Goal: Information Seeking & Learning: Learn about a topic

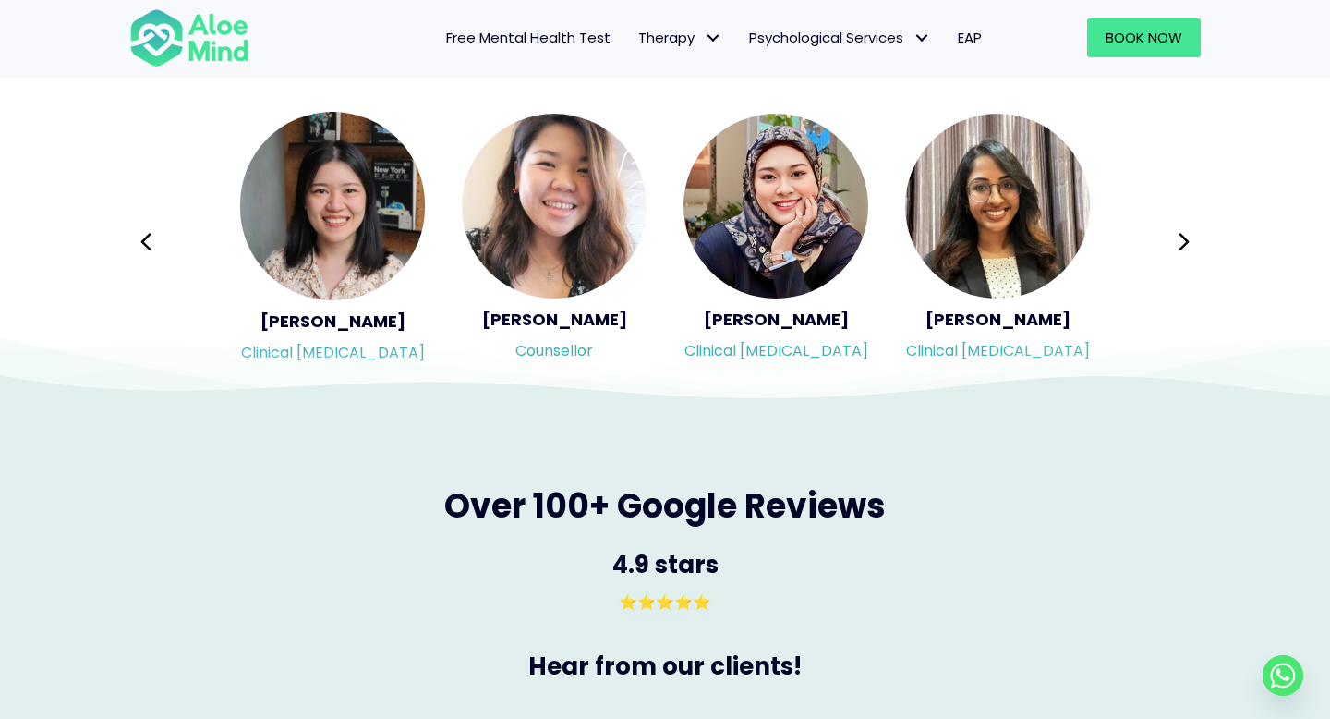
scroll to position [3178, 0]
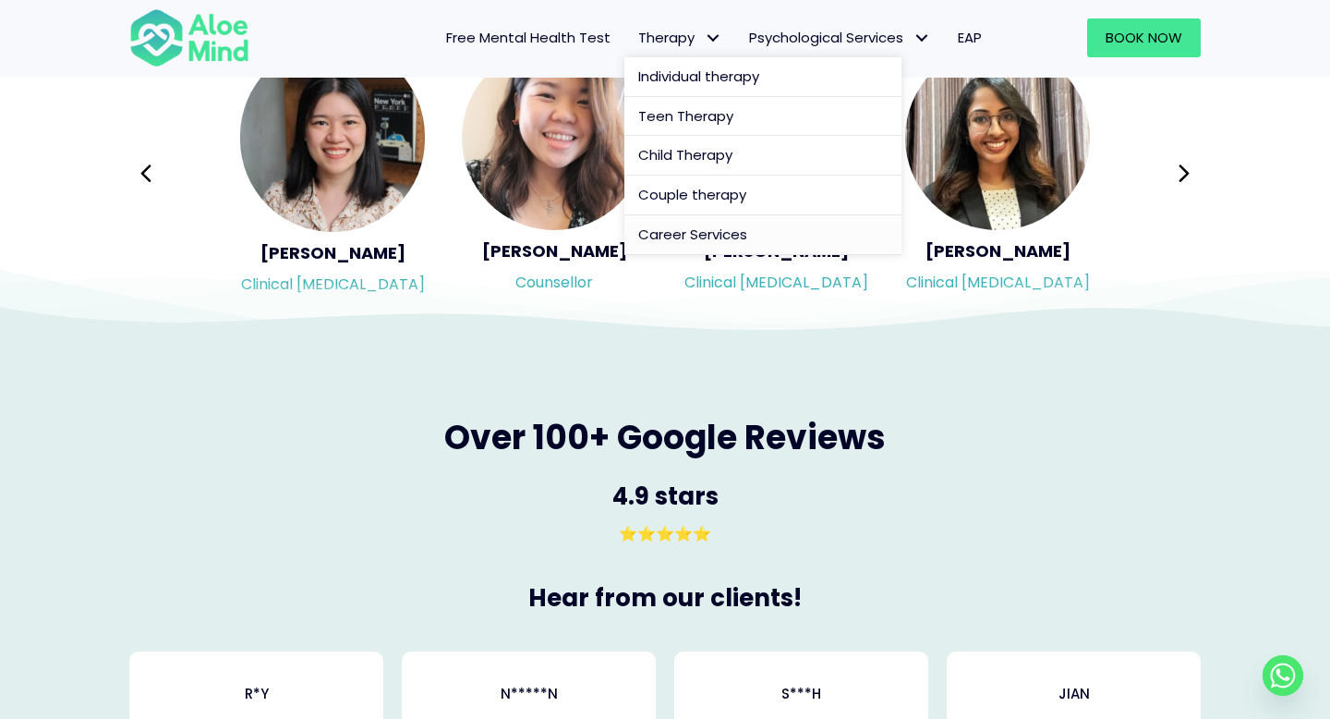
click at [666, 228] on span "Career Services" at bounding box center [692, 233] width 109 height 19
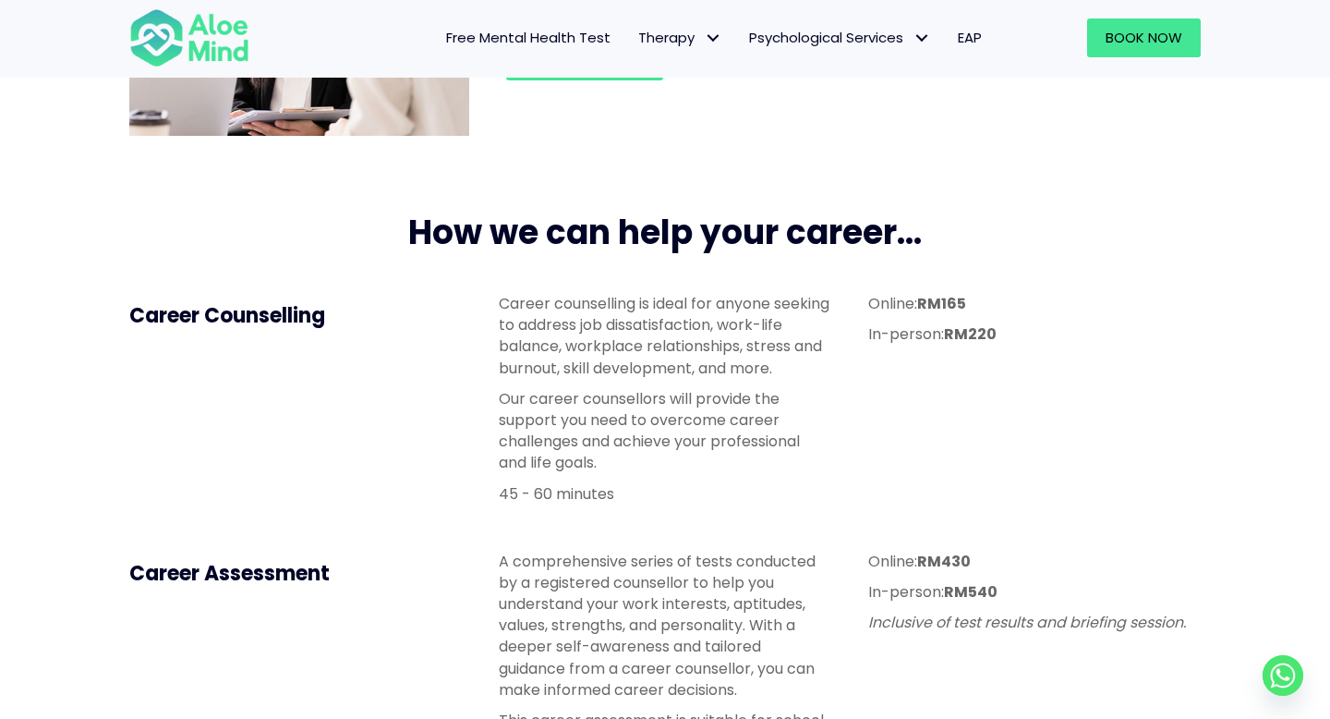
scroll to position [352, 0]
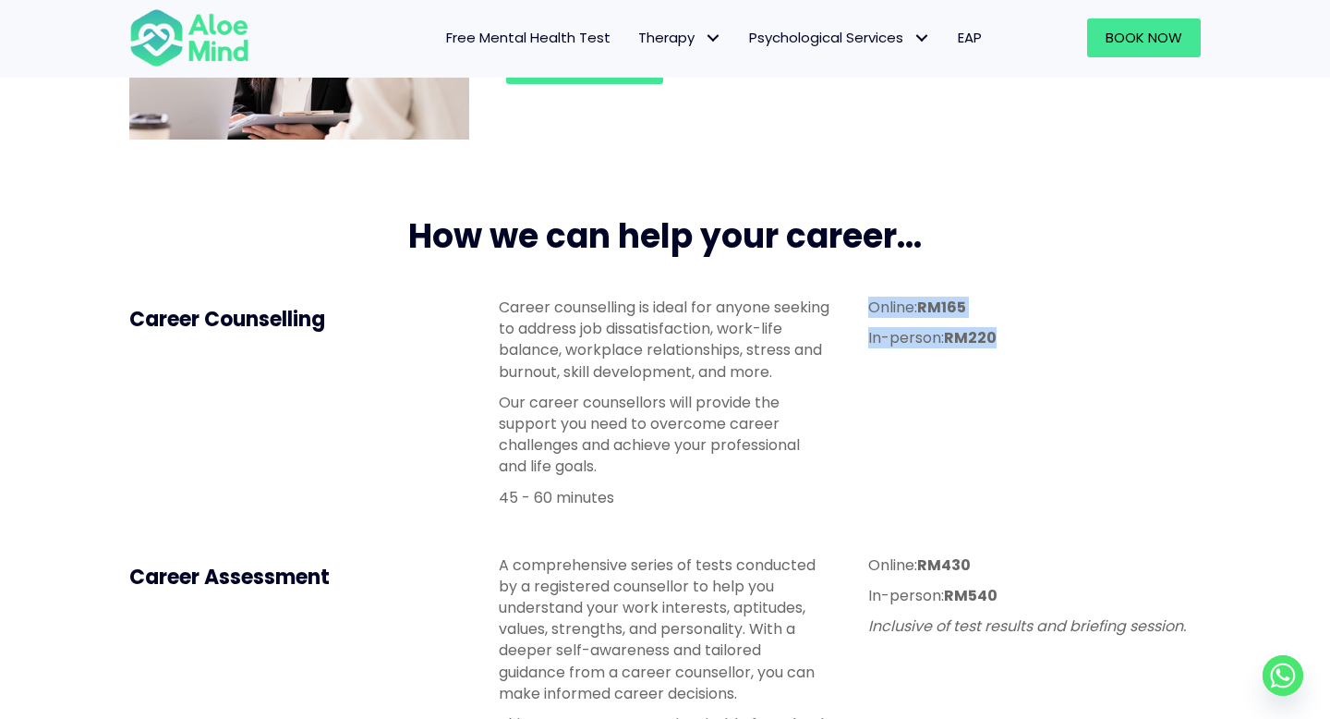
drag, startPoint x: 864, startPoint y: 304, endPoint x: 1027, endPoint y: 333, distance: 165.2
click at [1027, 333] on div "Online: RM165 In-person: RM220" at bounding box center [1034, 327] width 369 height 98
copy div "Online: RM165 In-person: RM220"
click at [577, 373] on p "Career counselling is ideal for anyone seeking to address job dissatisfaction, …" at bounding box center [665, 339] width 332 height 86
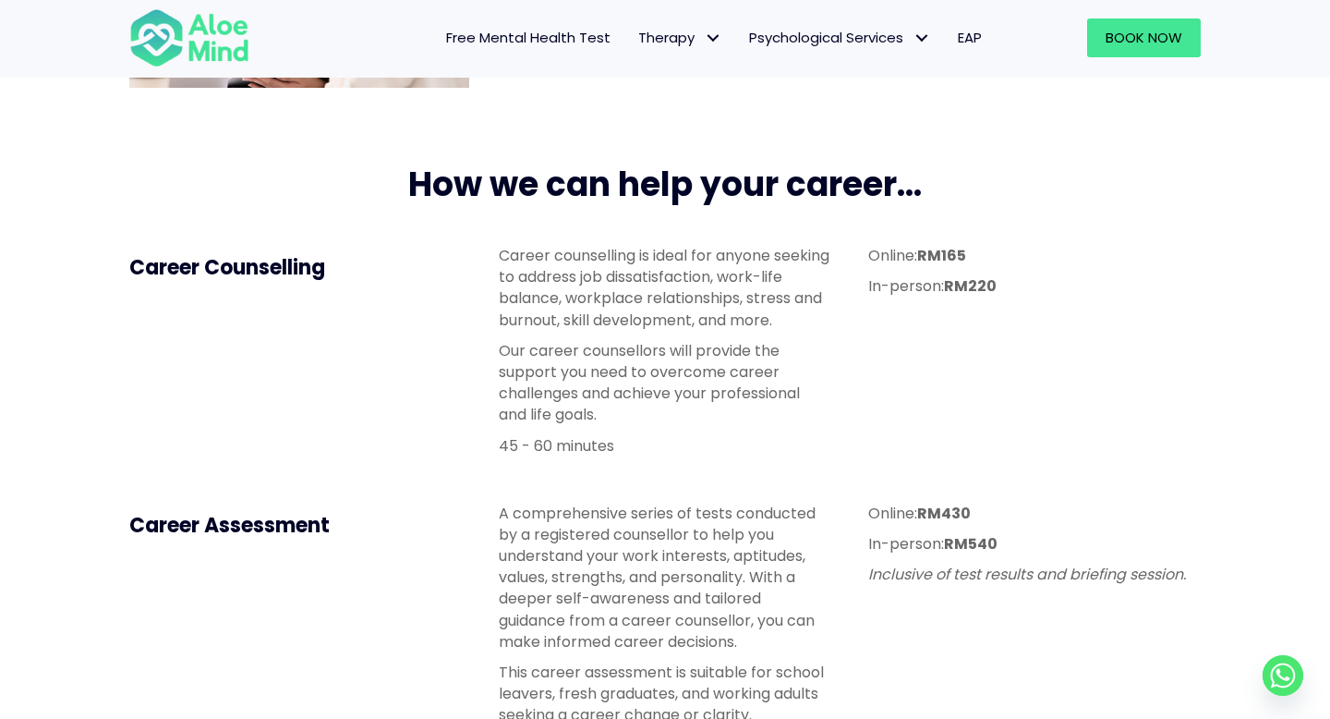
scroll to position [405, 0]
click at [550, 441] on p "45 - 60 minutes" at bounding box center [665, 444] width 332 height 21
copy div "45 - 60 minutes"
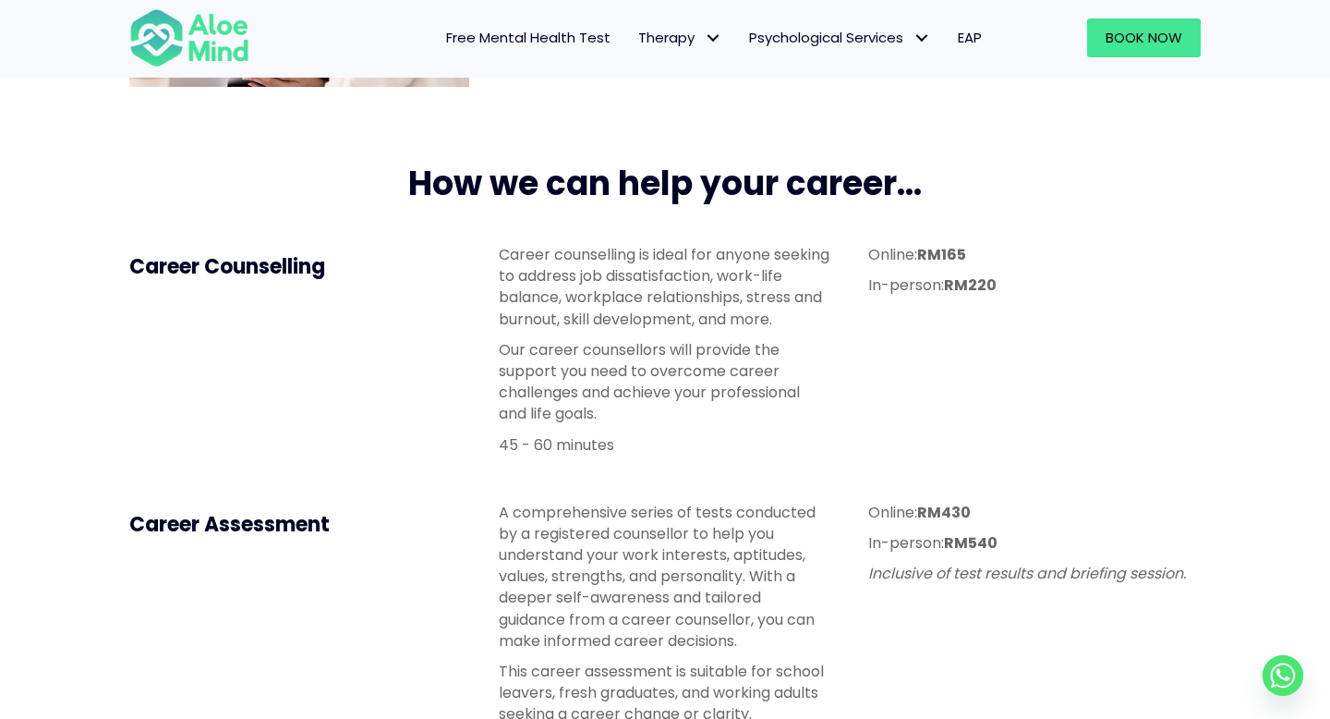
click at [937, 258] on strong "RM165" at bounding box center [941, 254] width 49 height 21
copy strong "RM165"
click at [977, 284] on strong "RM220" at bounding box center [970, 284] width 53 height 21
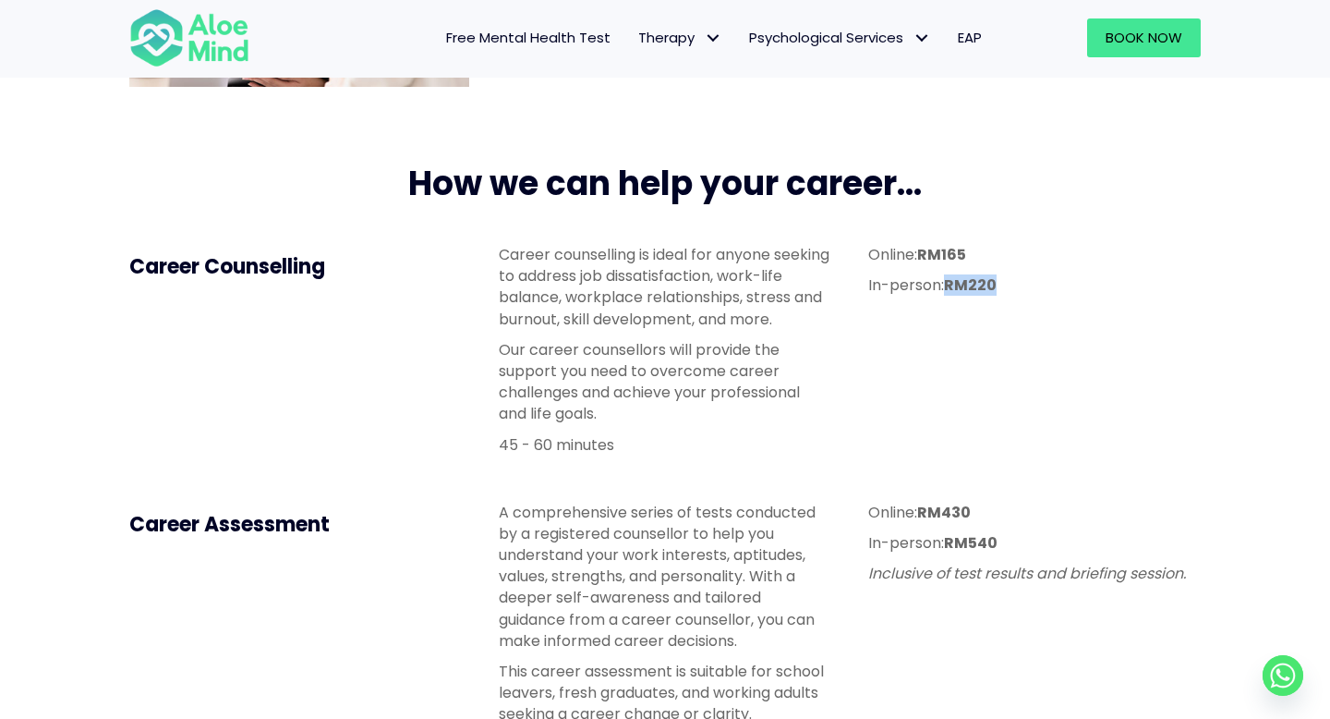
copy strong "RM220"
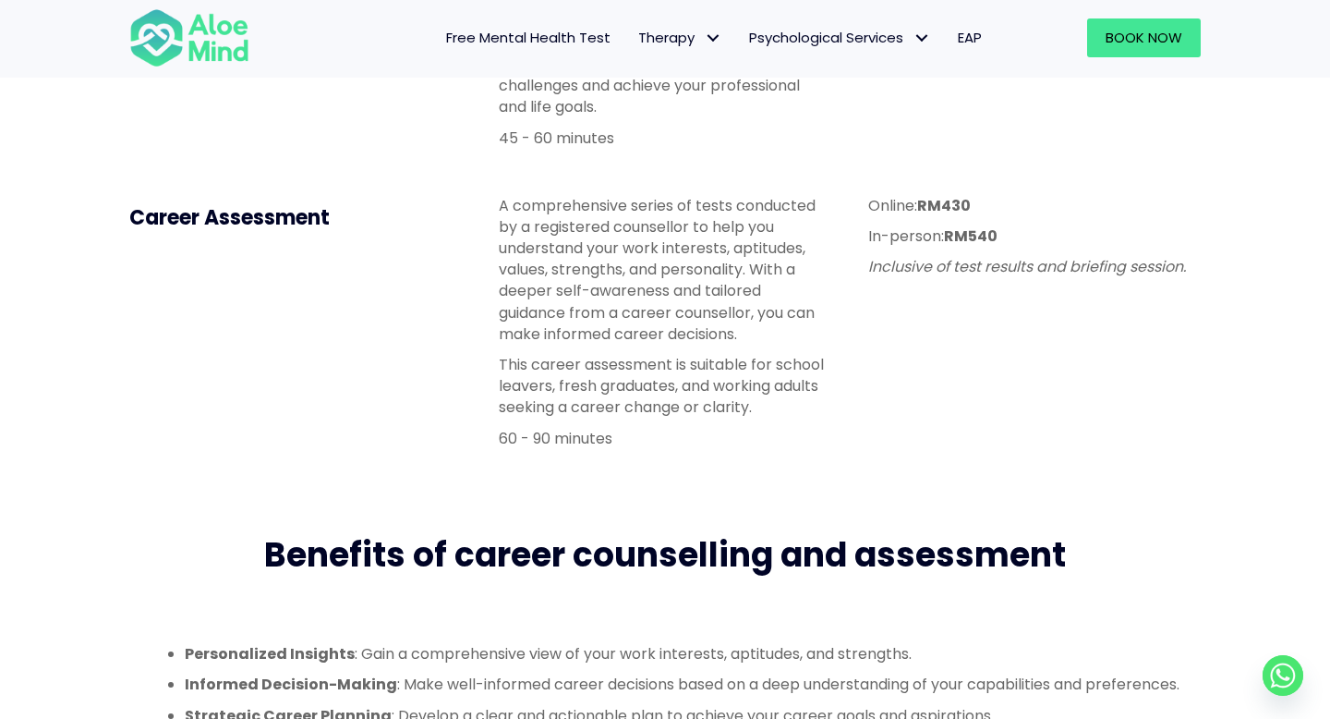
scroll to position [712, 0]
click at [240, 225] on h4 "Career Assessment" at bounding box center [295, 217] width 332 height 29
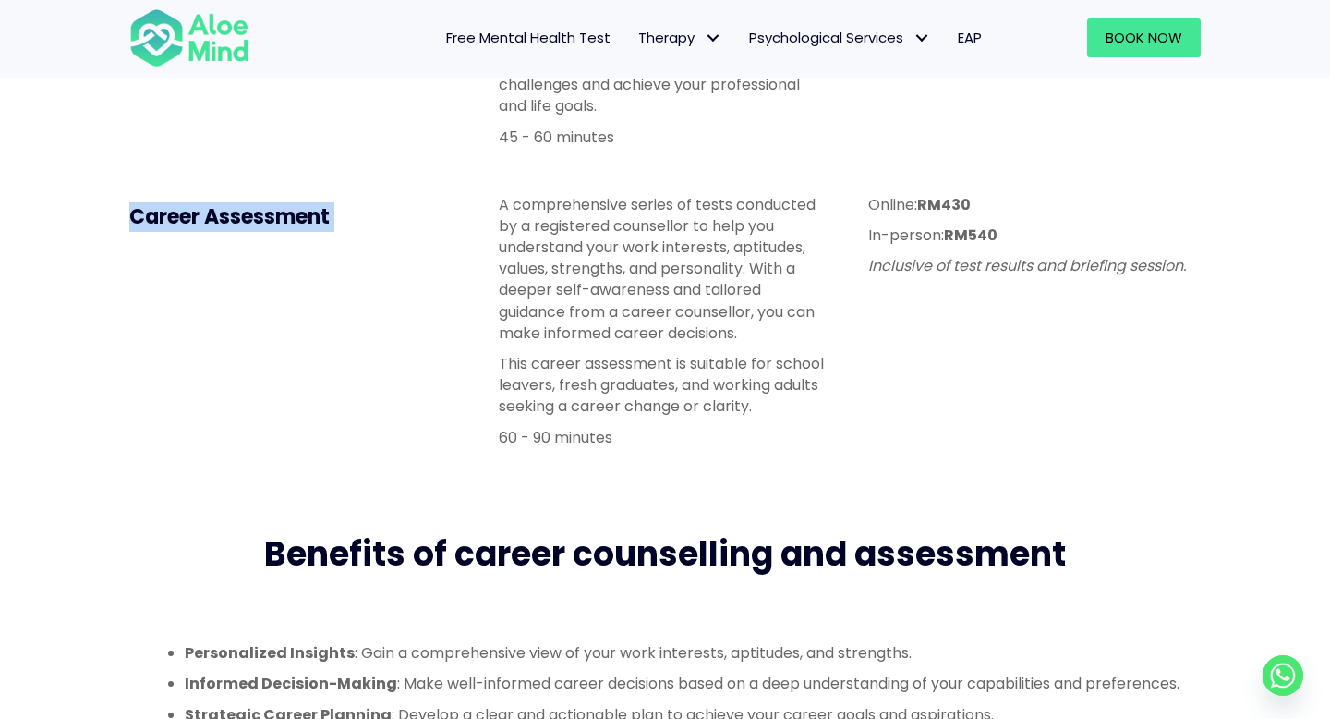
click at [240, 225] on h4 "Career Assessment" at bounding box center [295, 217] width 332 height 29
copy div "Career Assessment"
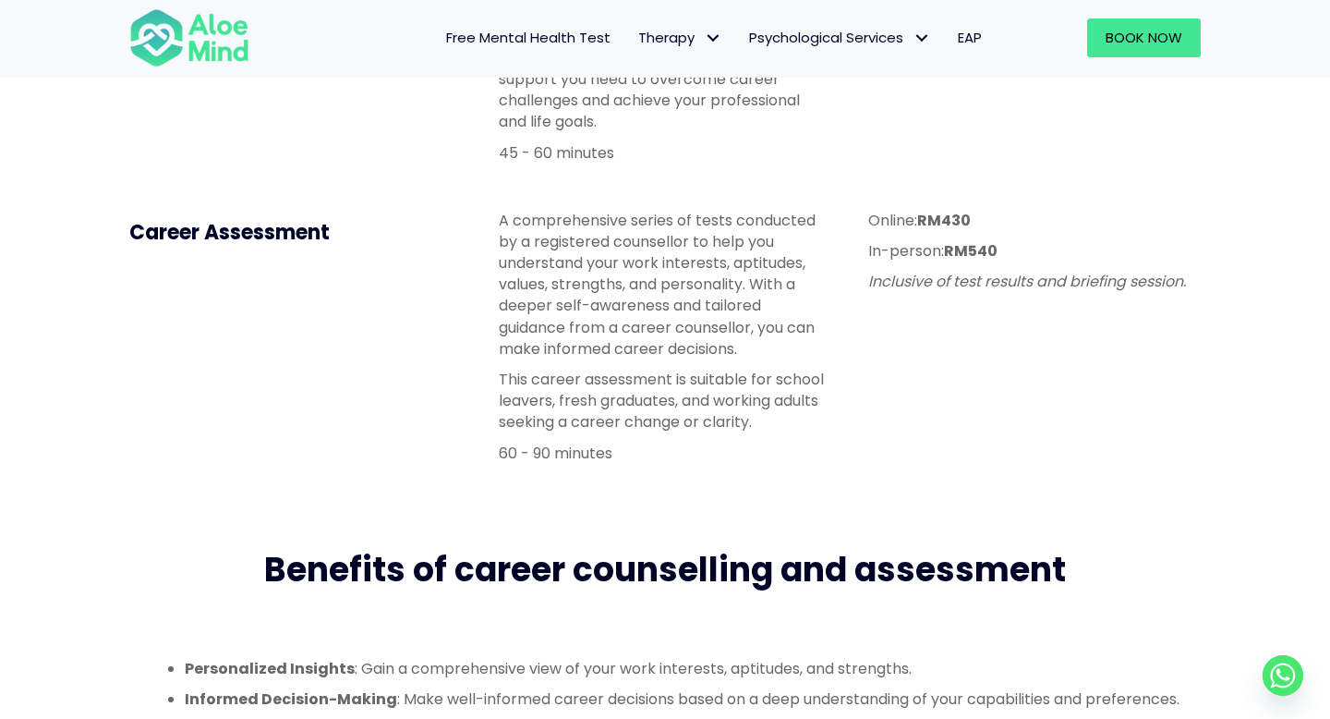
click at [983, 249] on strong "RM540" at bounding box center [971, 250] width 54 height 21
click at [671, 353] on p "A comprehensive series of tests conducted by a registered counsellor to help yo…" at bounding box center [665, 285] width 332 height 150
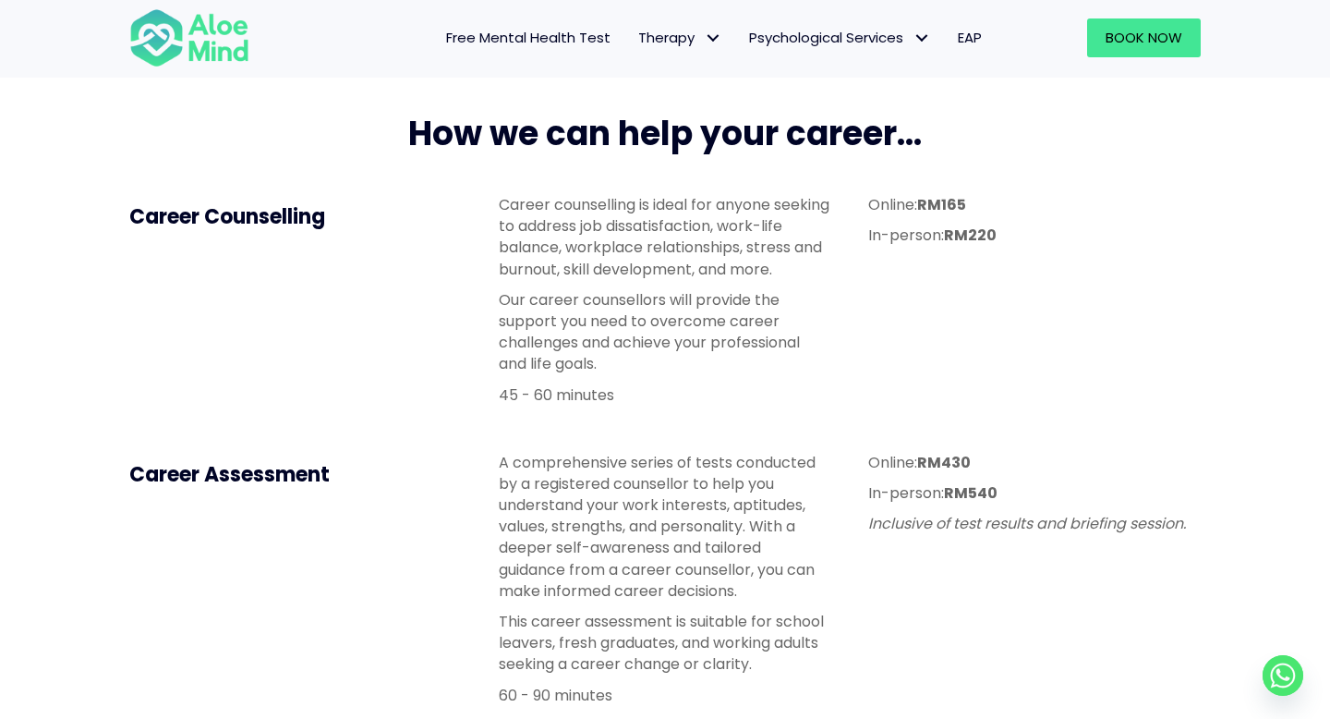
scroll to position [526, 0]
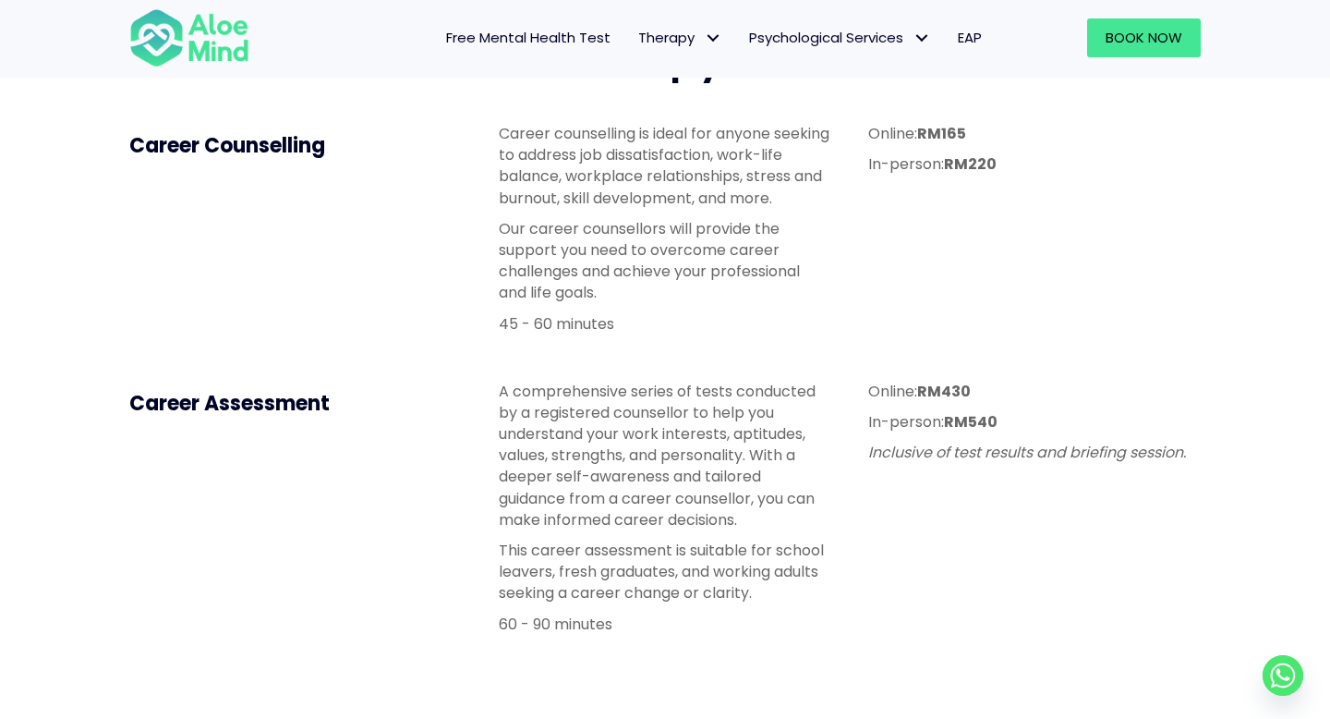
click at [965, 452] on em "Inclusive of test results and briefing session." at bounding box center [1027, 451] width 318 height 21
copy div "Inclusive of test results and briefing session."
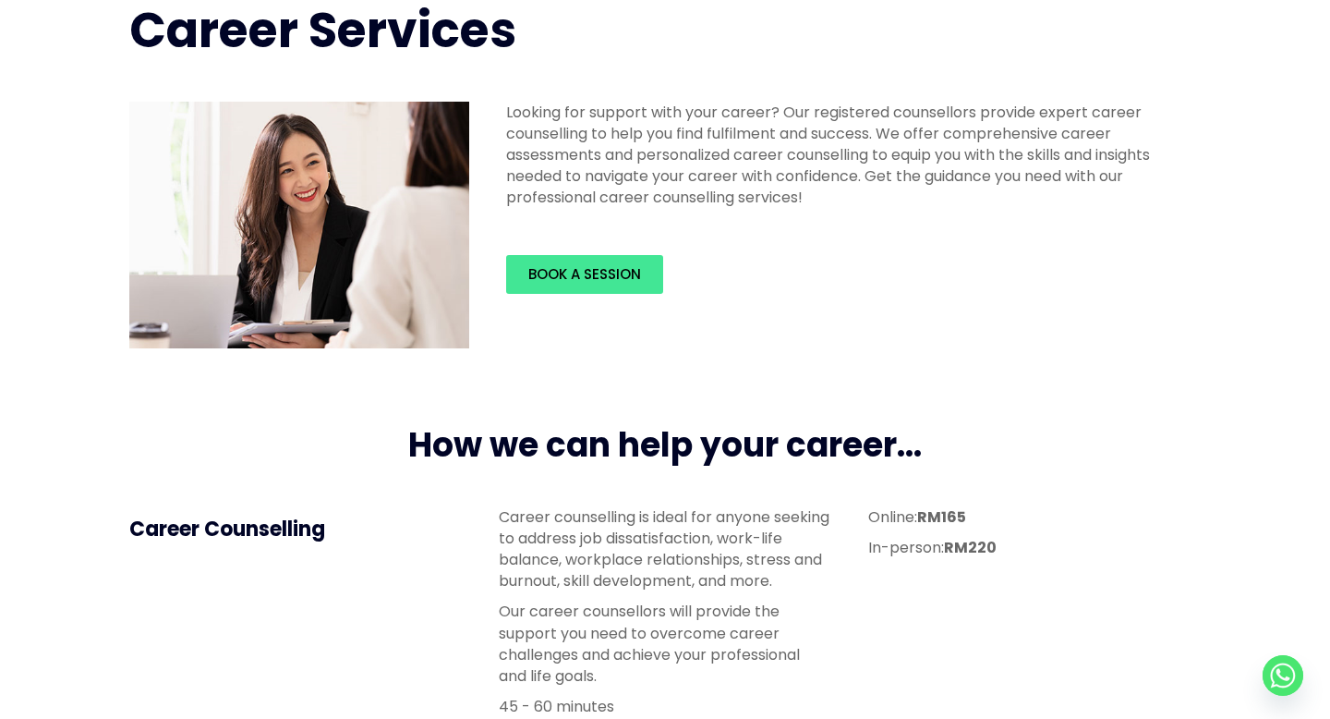
scroll to position [0, 0]
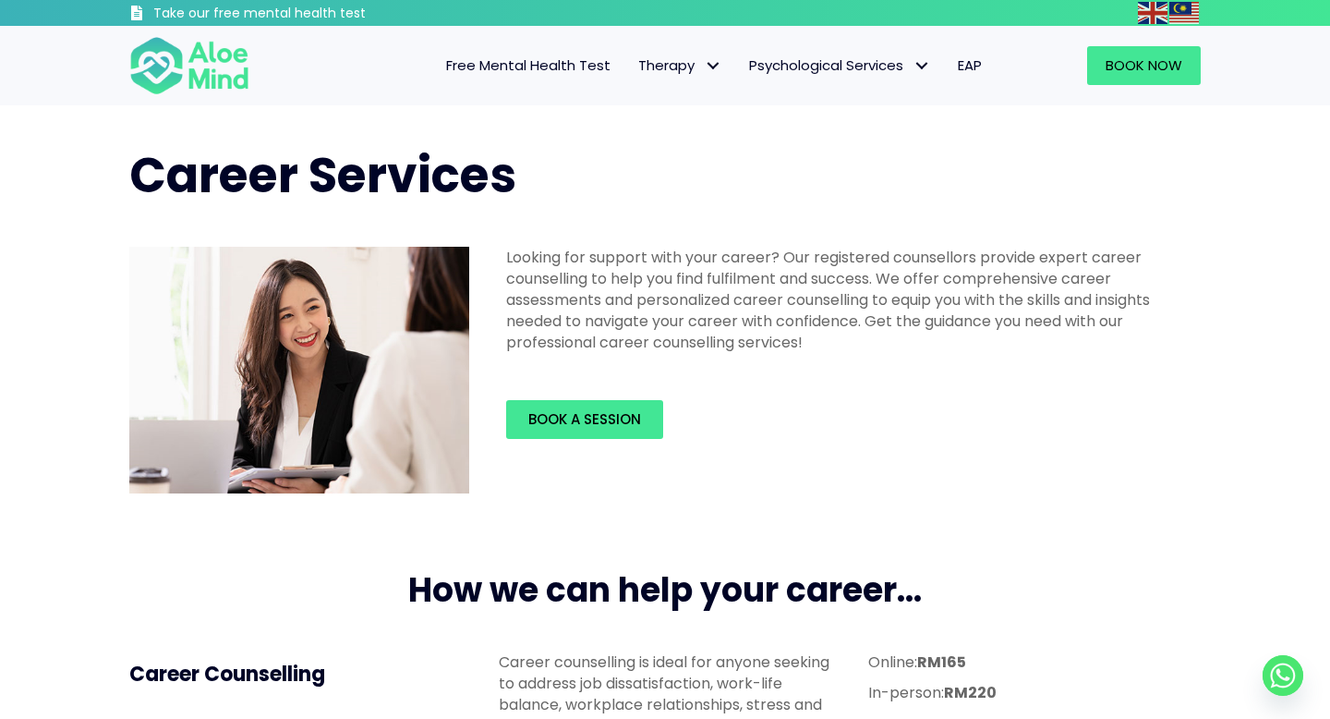
click at [590, 72] on span "Free Mental Health Test" at bounding box center [528, 64] width 164 height 19
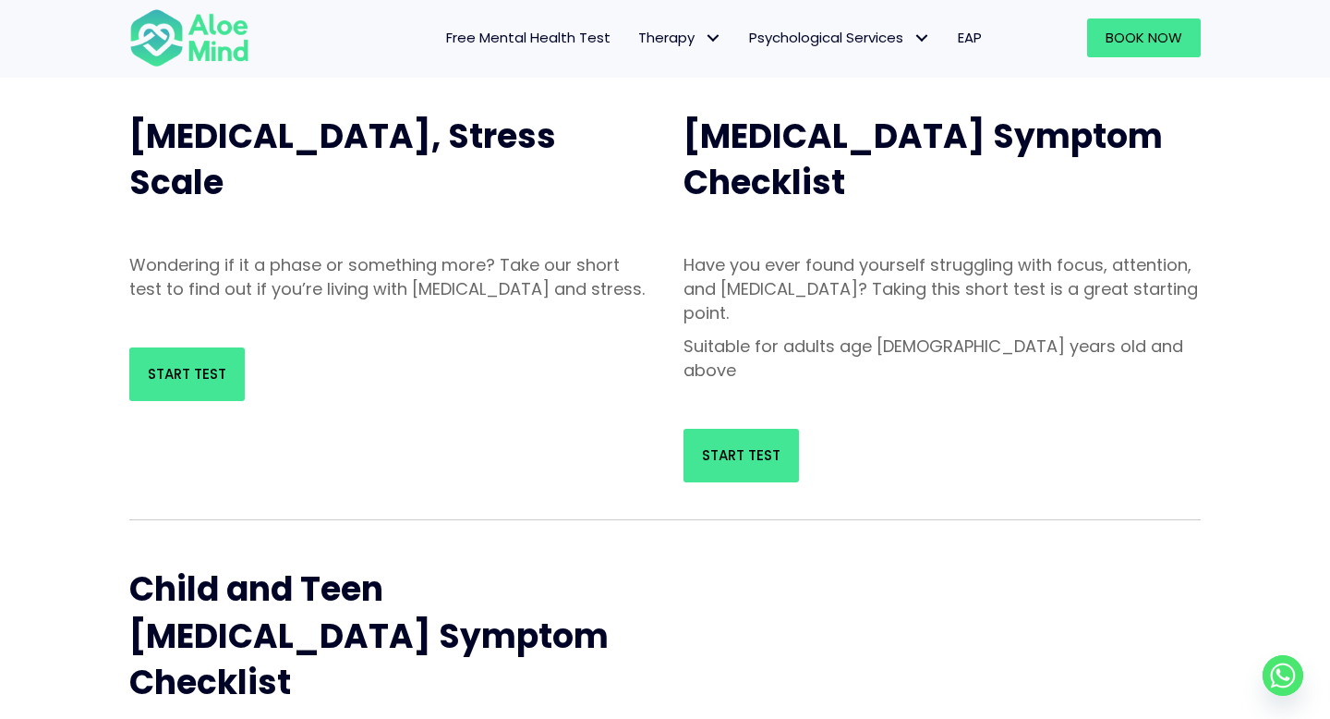
scroll to position [371, 0]
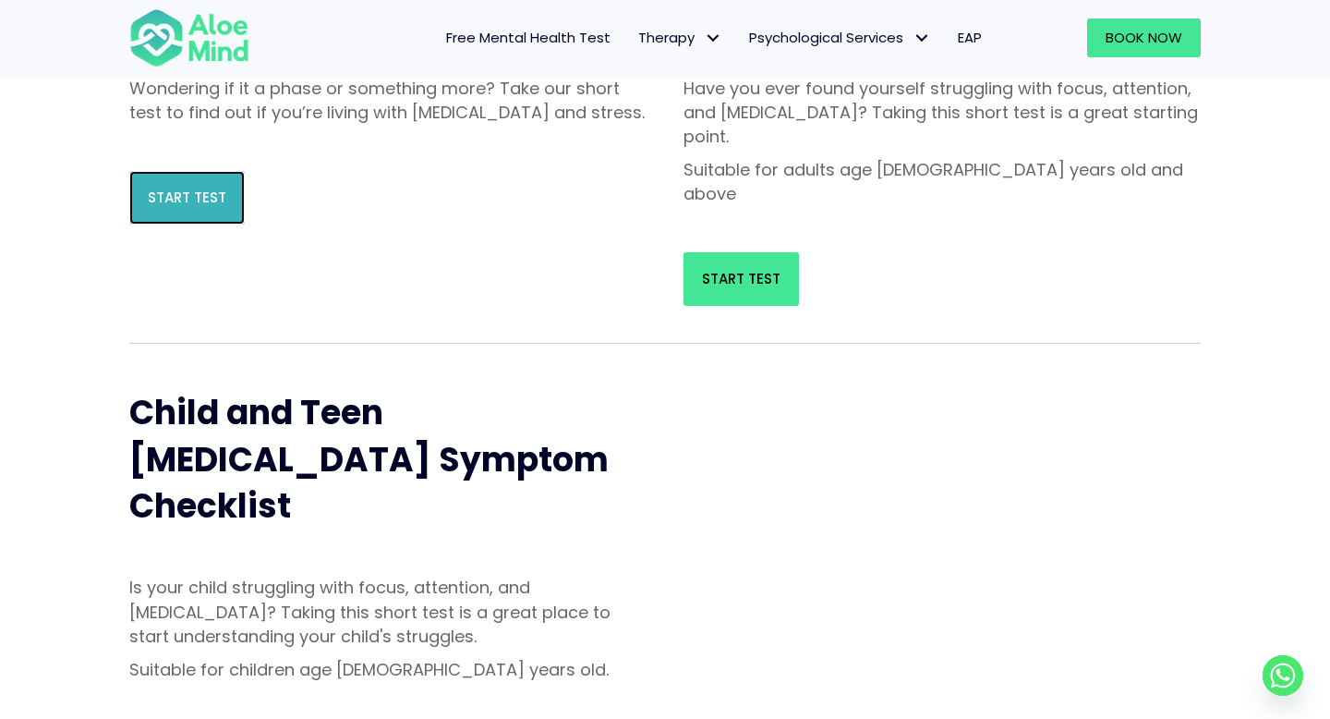
click at [172, 207] on span "Start Test" at bounding box center [187, 196] width 79 height 19
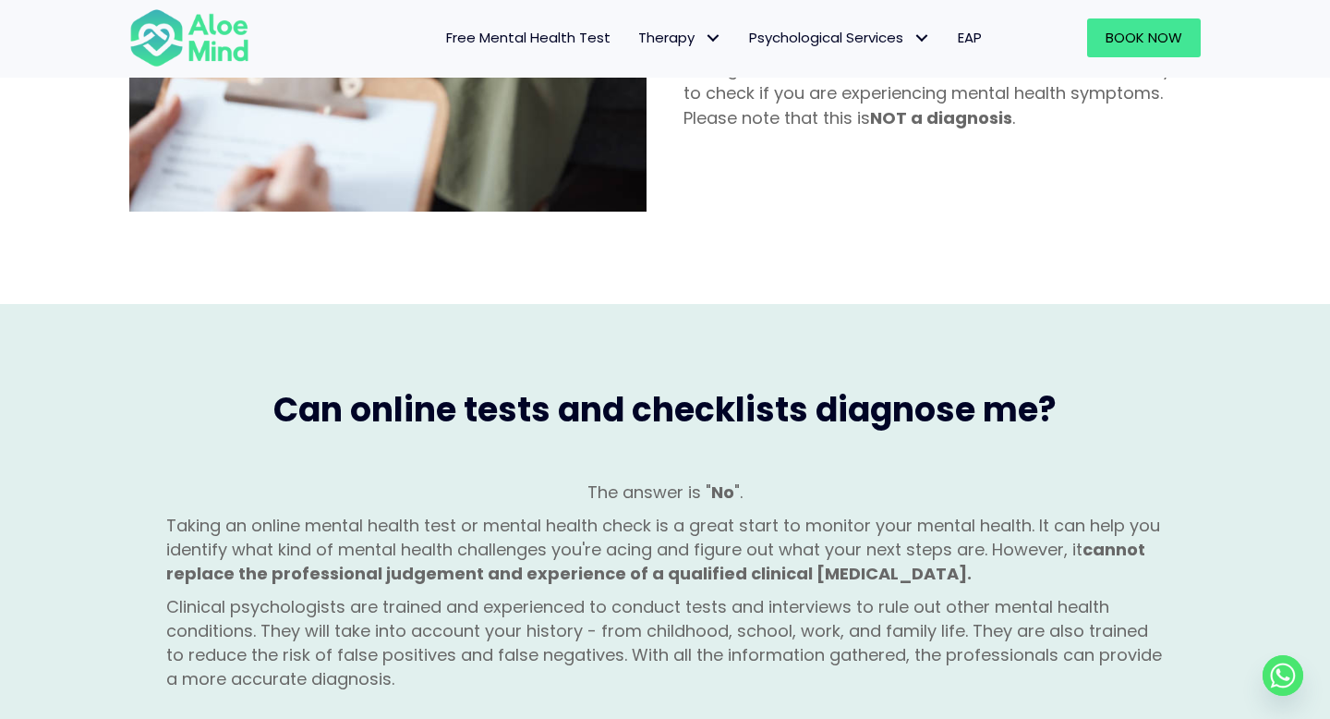
scroll to position [0, 0]
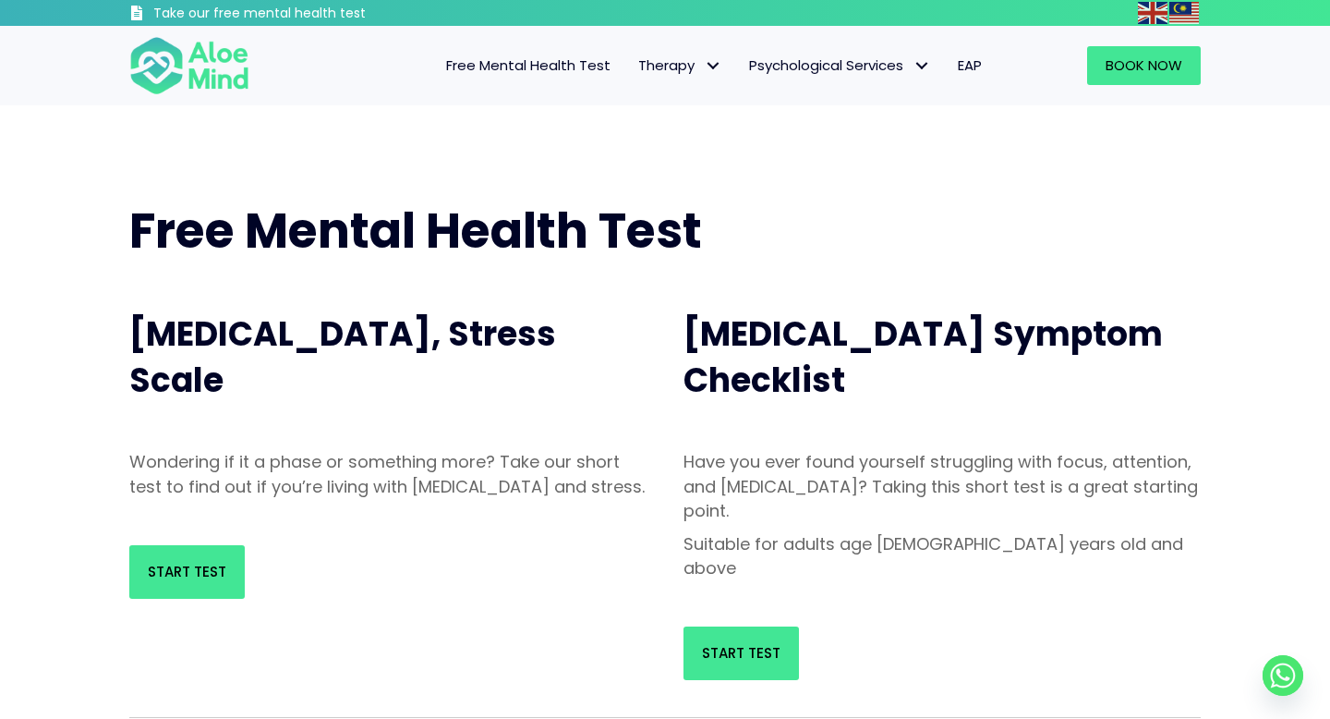
click at [974, 72] on span "EAP" at bounding box center [970, 64] width 24 height 19
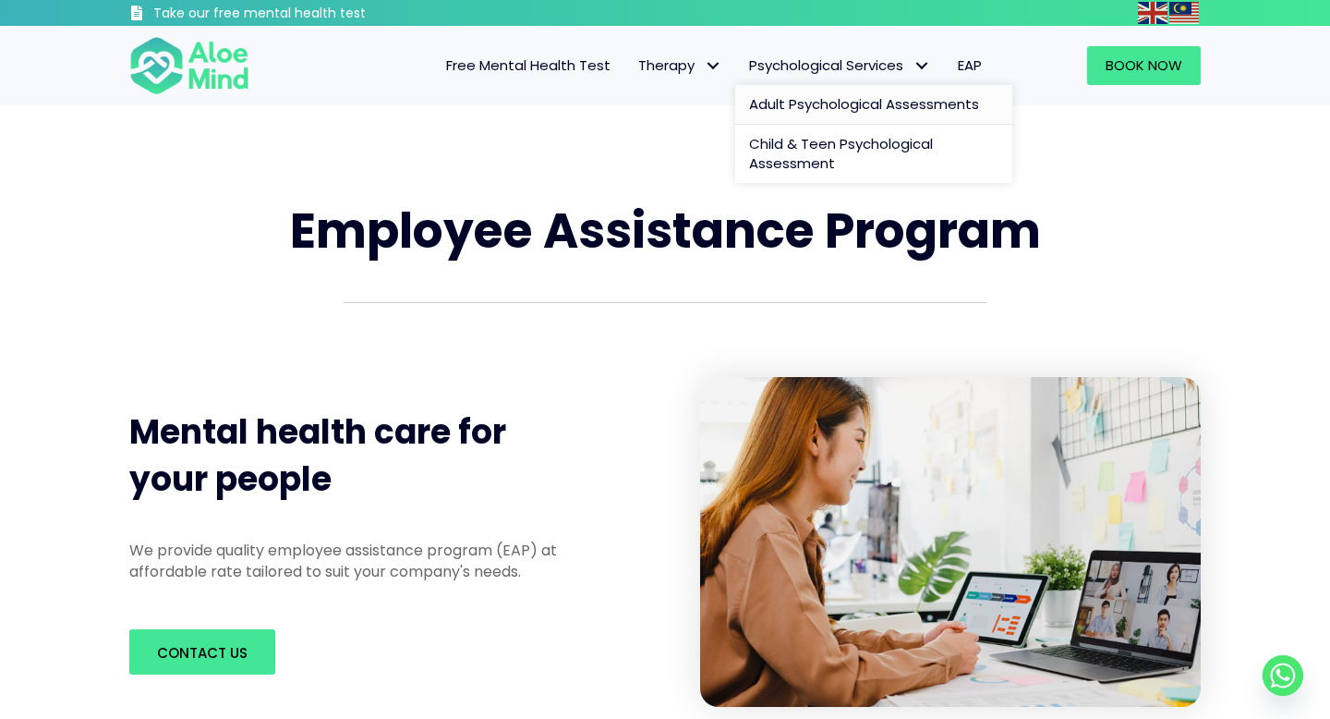
click at [783, 105] on span "Adult Psychological Assessments" at bounding box center [864, 103] width 230 height 19
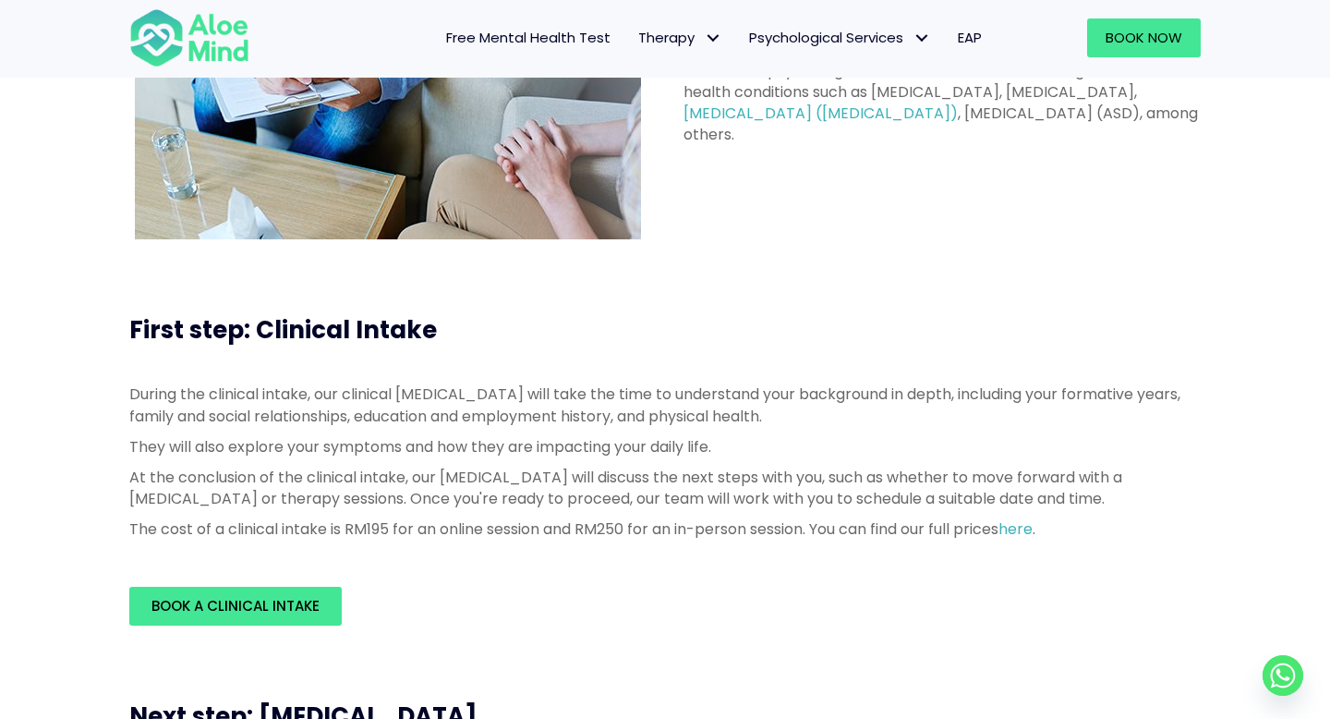
scroll to position [171, 0]
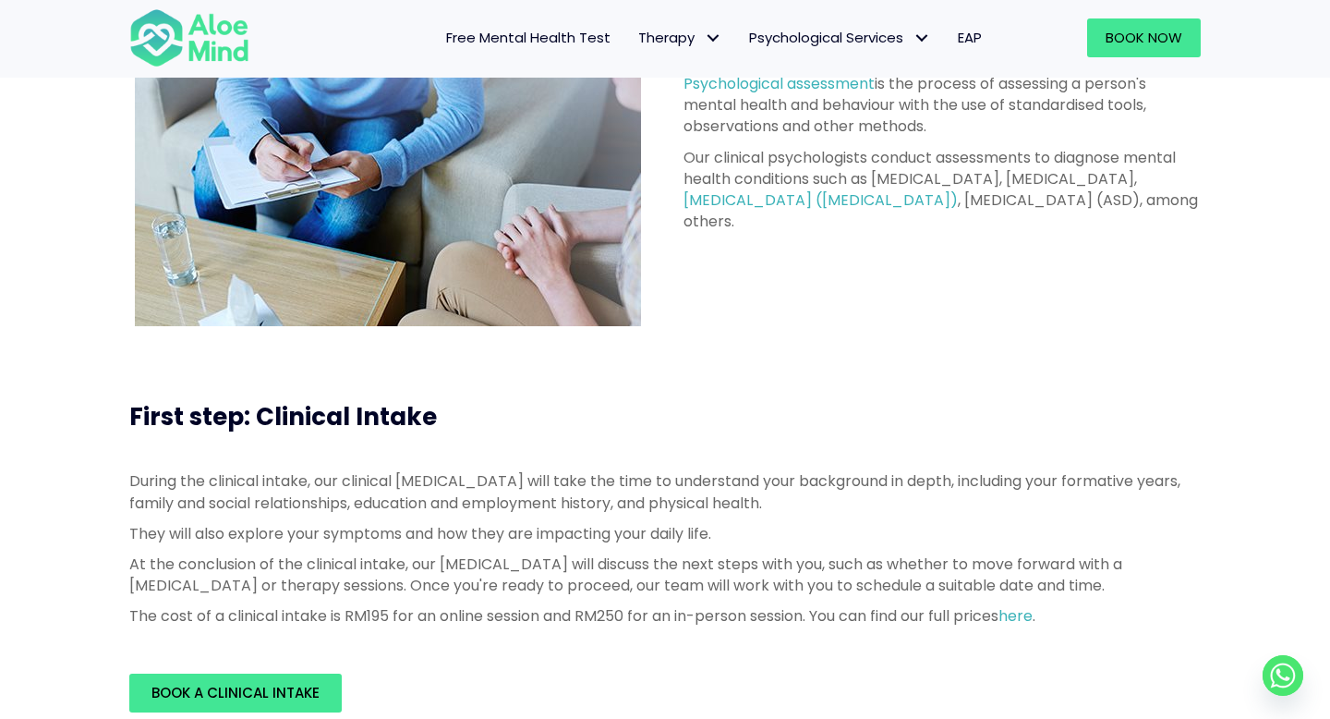
click at [225, 718] on div "Book a Clinical Intake" at bounding box center [665, 693] width 1108 height 76
click at [225, 691] on span "Book a Clinical Intake" at bounding box center [235, 692] width 168 height 19
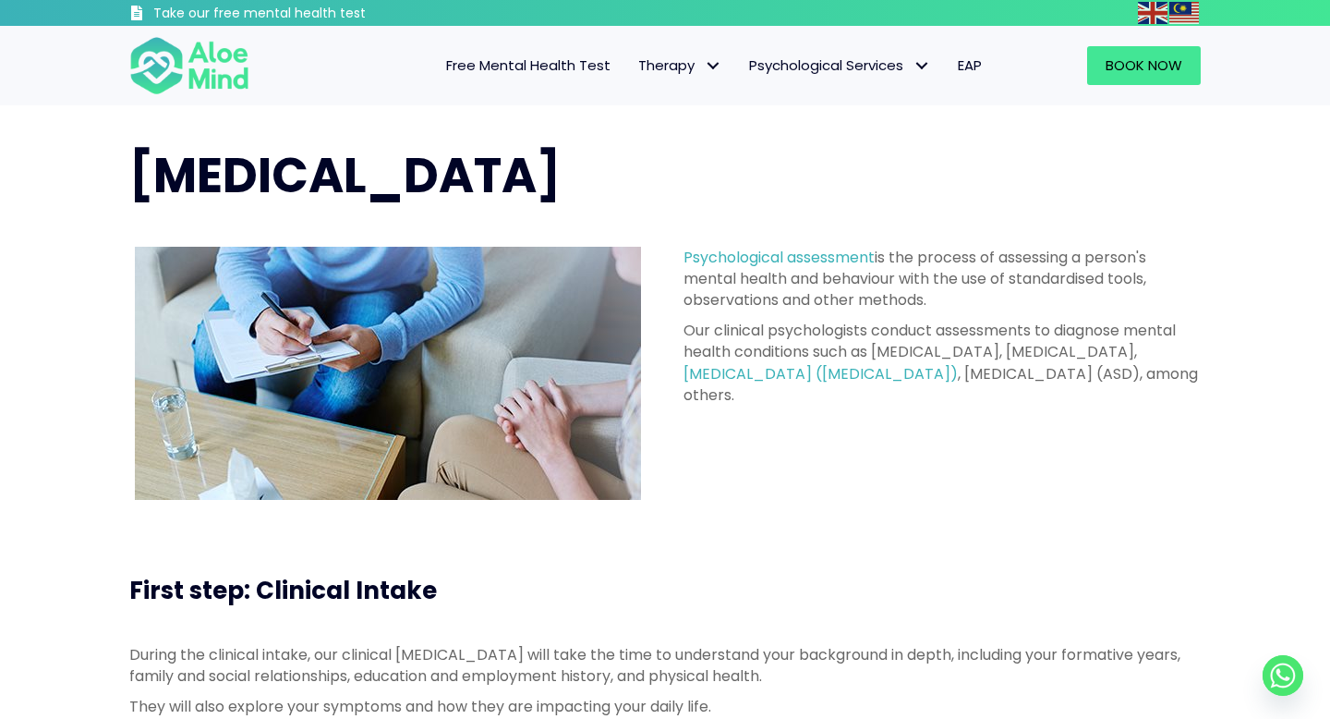
click at [545, 63] on span "Free Mental Health Test" at bounding box center [528, 64] width 164 height 19
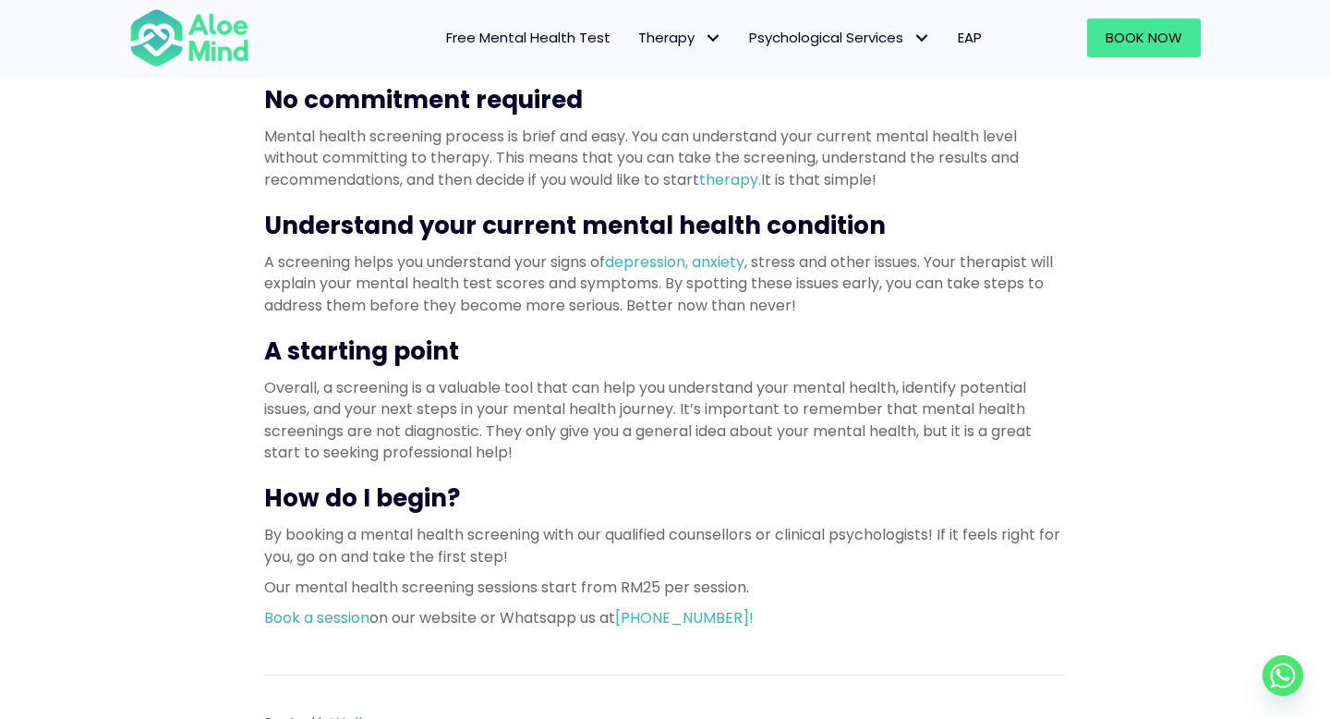
scroll to position [861, 0]
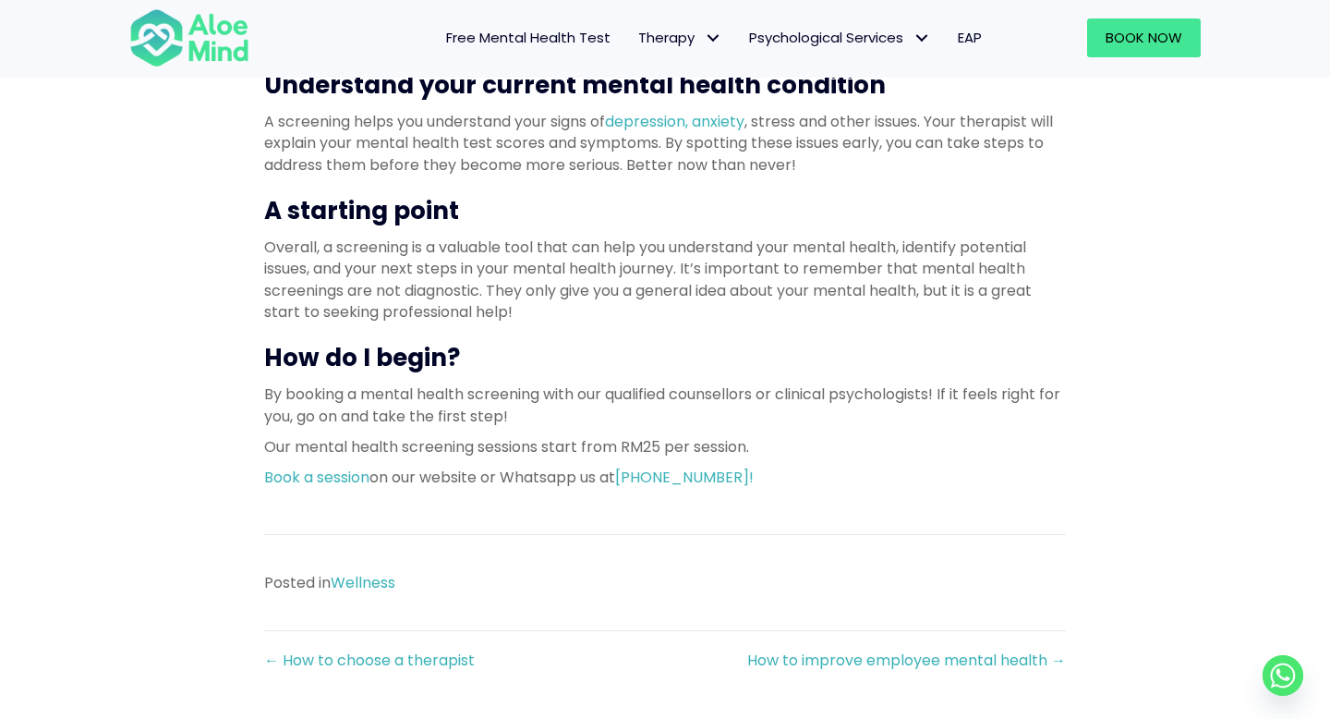
click at [608, 443] on p "Our mental health screening sessions start from RM25 per session." at bounding box center [665, 446] width 802 height 21
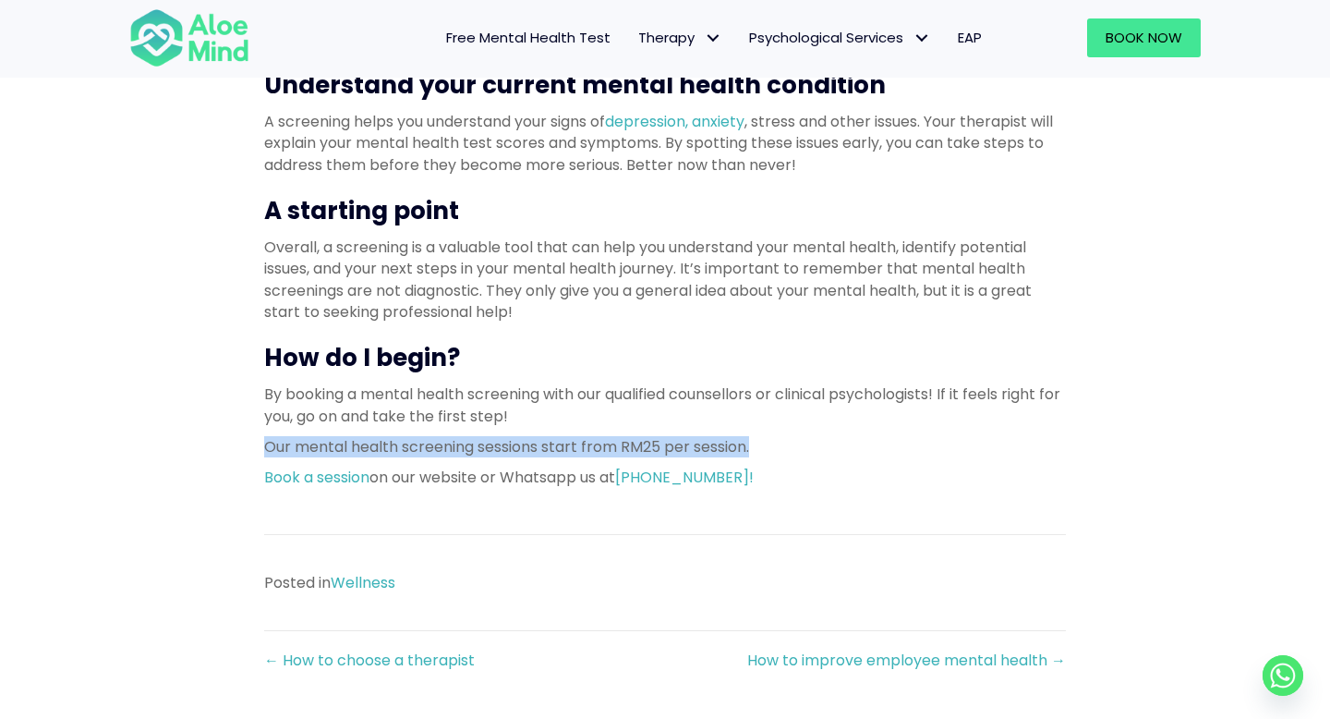
click at [608, 443] on p "Our mental health screening sessions start from RM25 per session." at bounding box center [665, 446] width 802 height 21
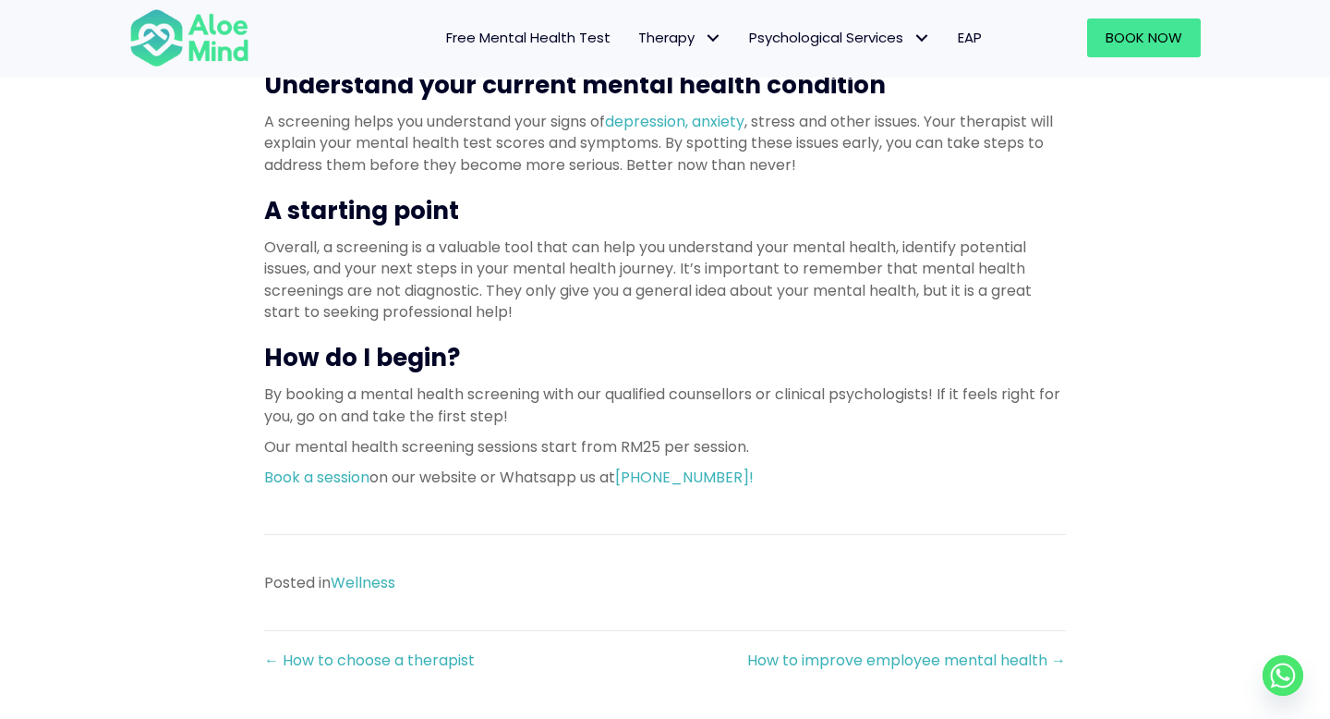
click at [442, 444] on p "Our mental health screening sessions start from RM25 per session." at bounding box center [665, 446] width 802 height 21
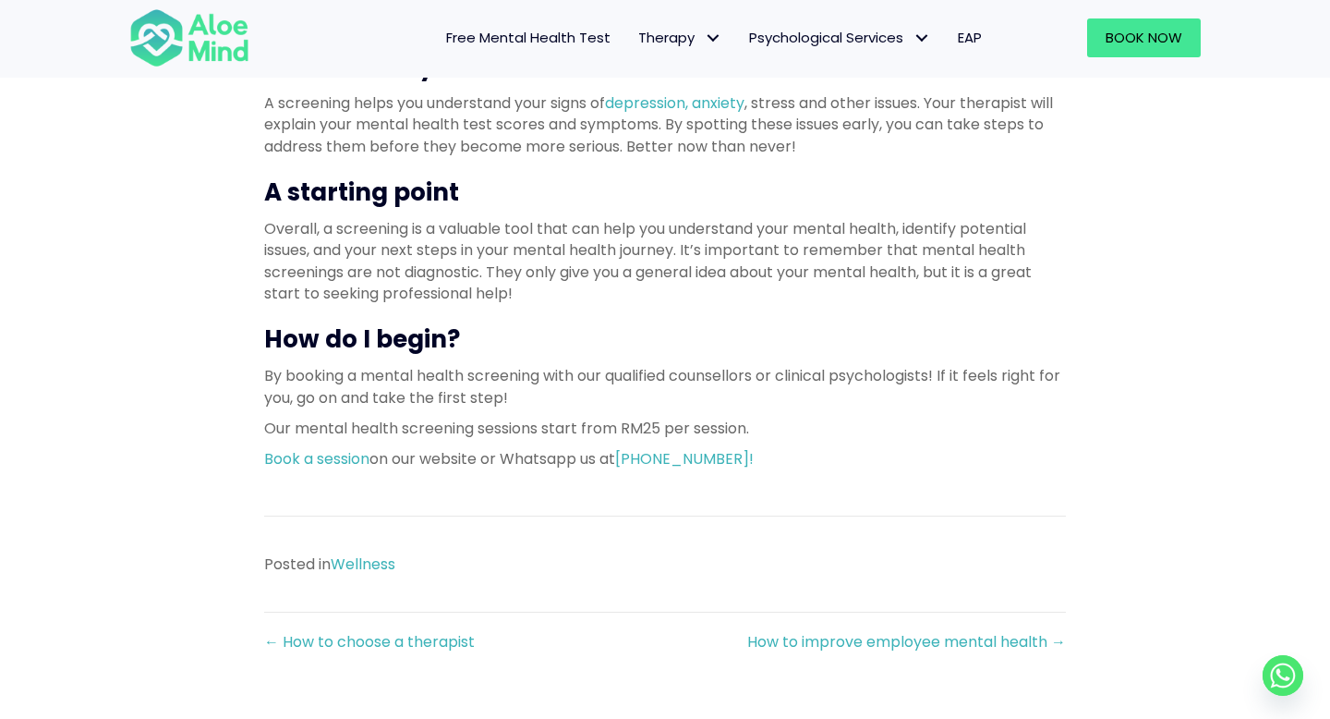
scroll to position [871, 0]
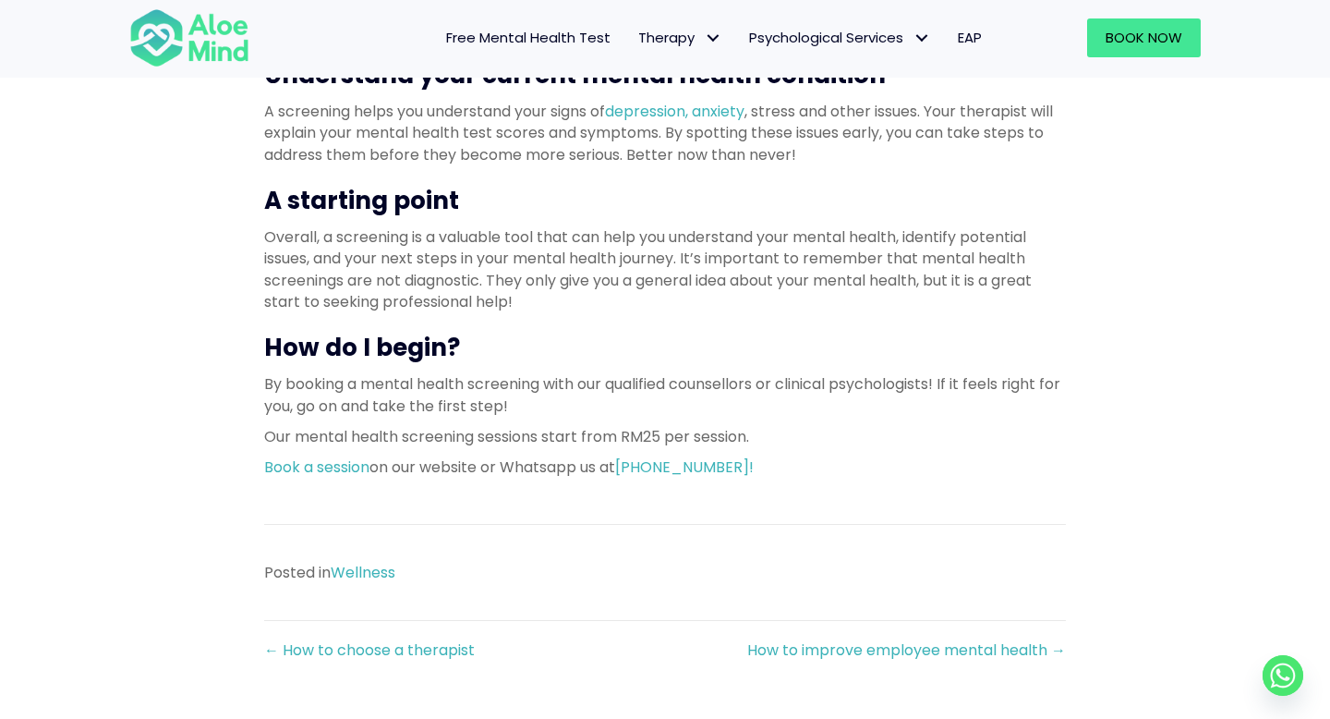
click at [399, 453] on div "First step towards therapy can be difficult and scary. An online mental health …" at bounding box center [665, 105] width 802 height 763
click at [399, 436] on p "Our mental health screening sessions start from RM25 per session." at bounding box center [665, 436] width 802 height 21
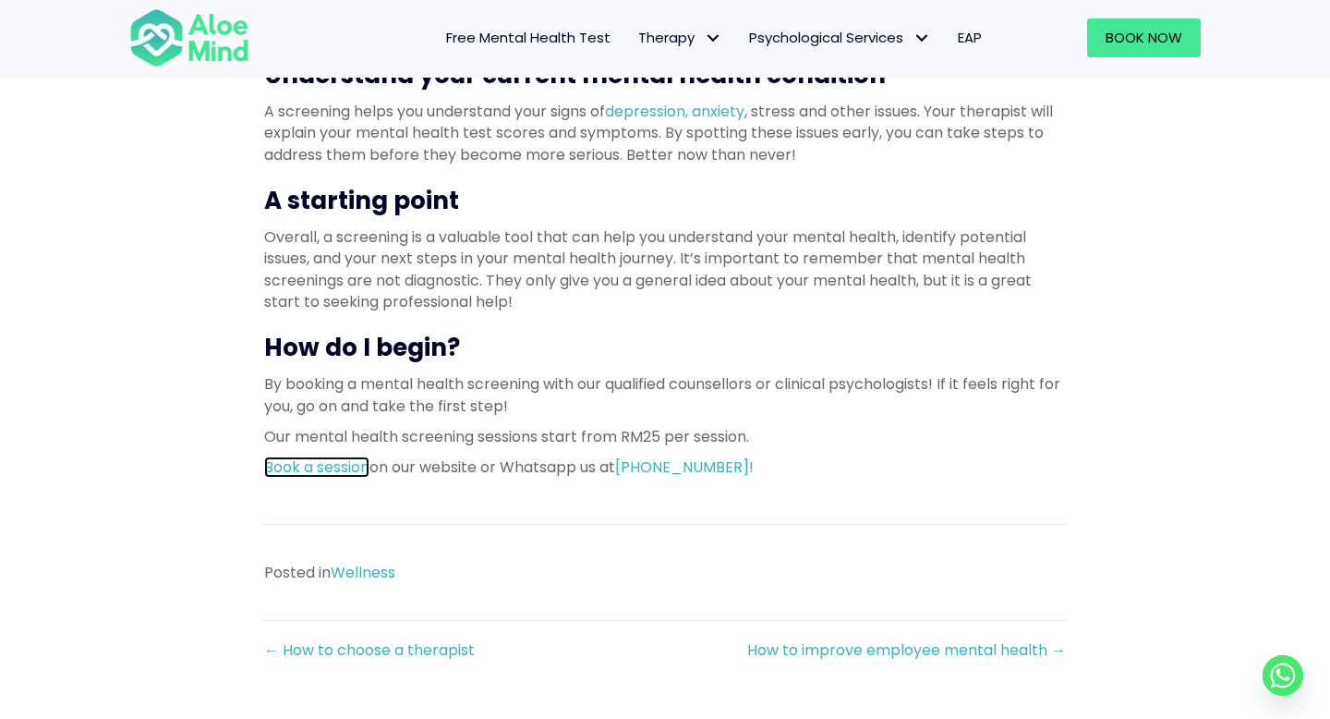
click at [313, 474] on link "Book a session" at bounding box center [316, 466] width 105 height 21
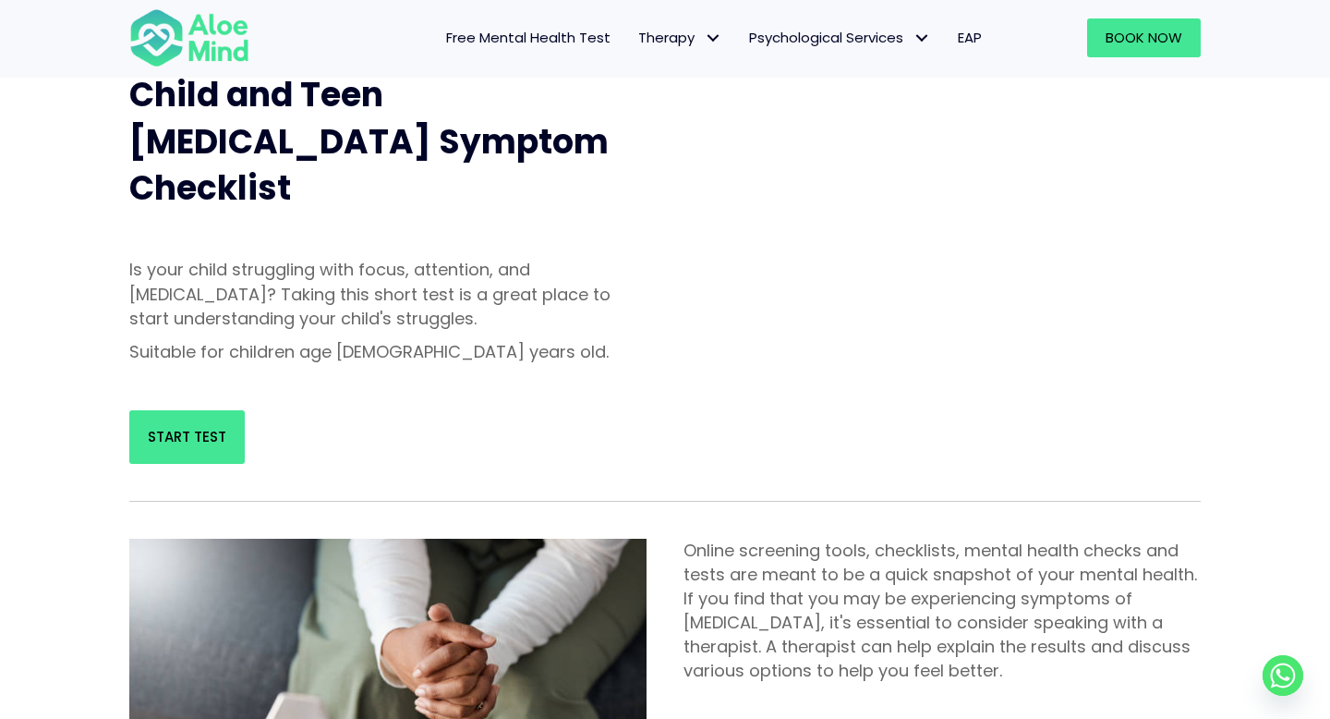
scroll to position [365, 0]
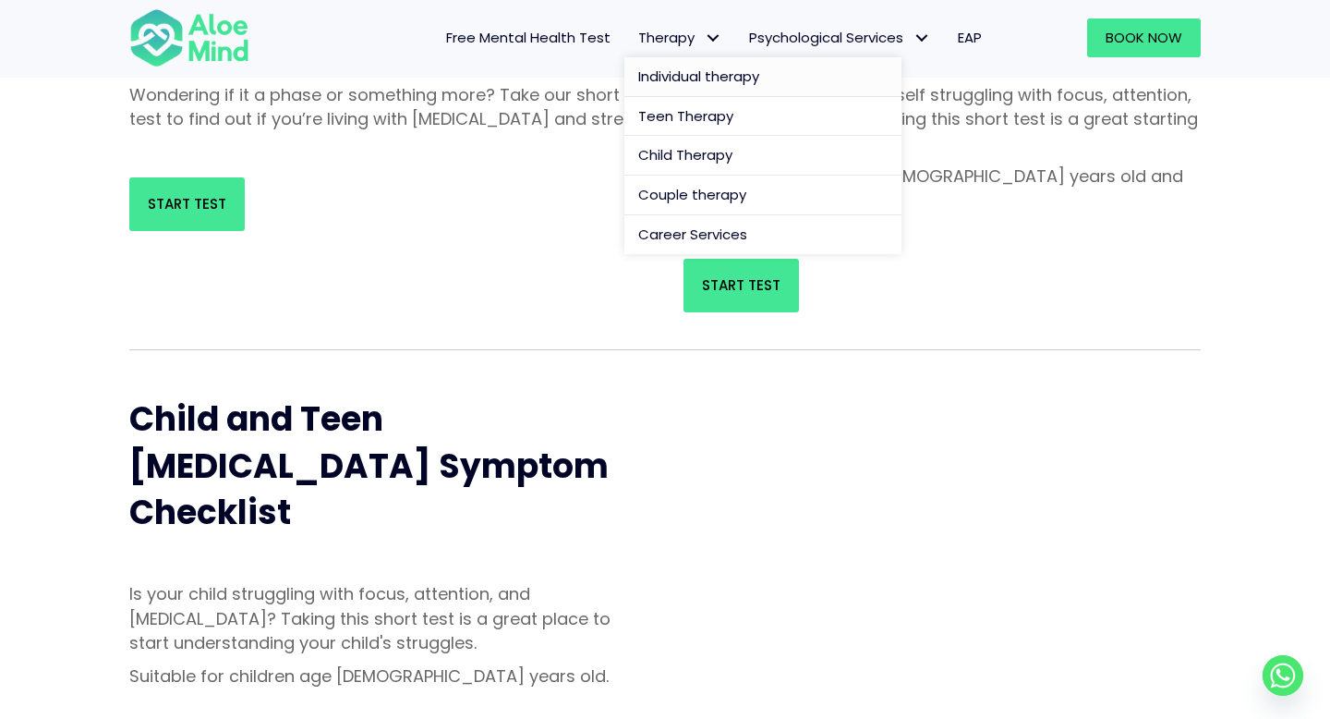
click at [675, 74] on span "Individual therapy" at bounding box center [698, 75] width 121 height 19
